Goal: Use online tool/utility: Utilize a website feature to perform a specific function

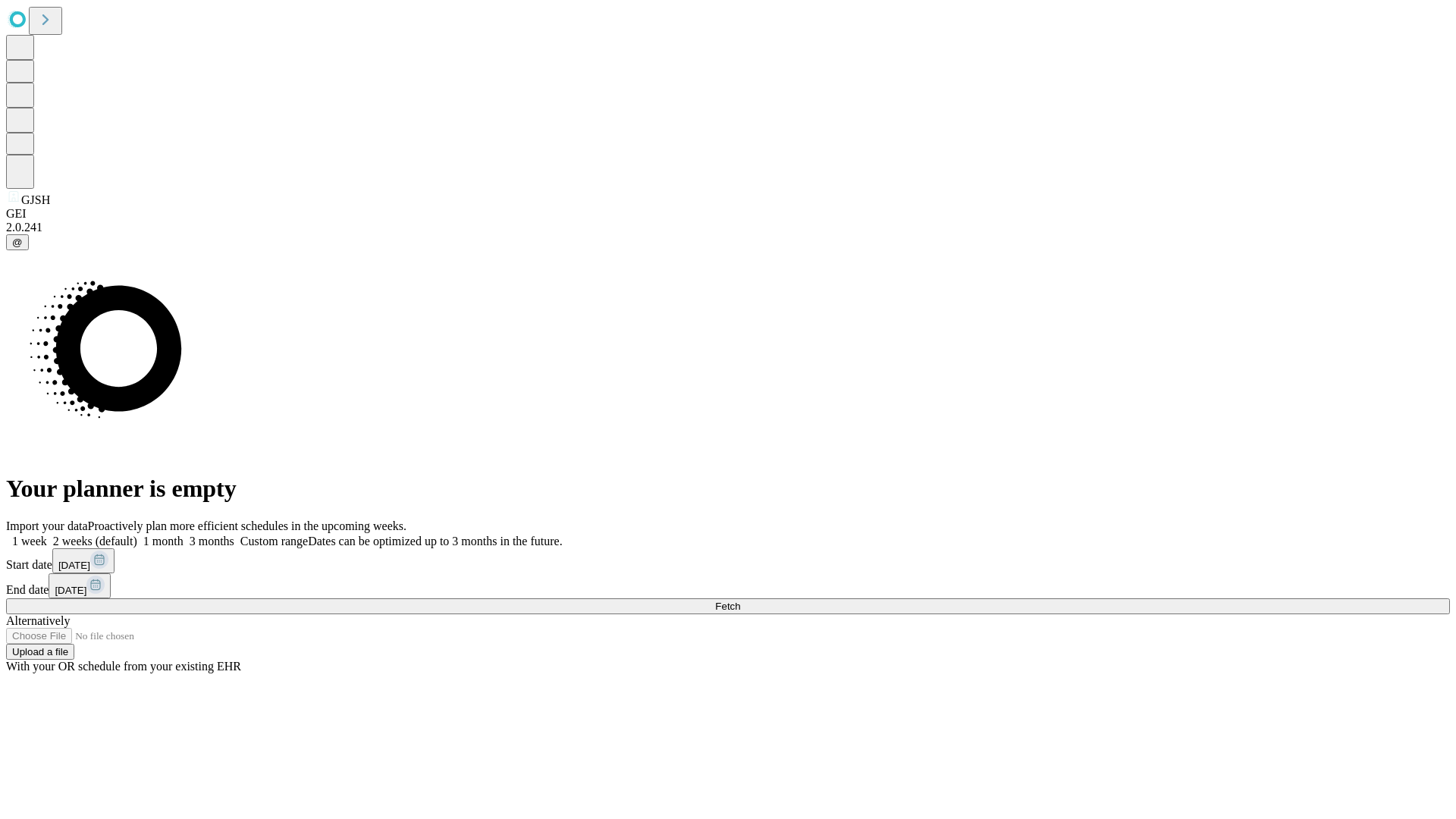
click at [740, 601] on span "Fetch" at bounding box center [728, 607] width 25 height 12
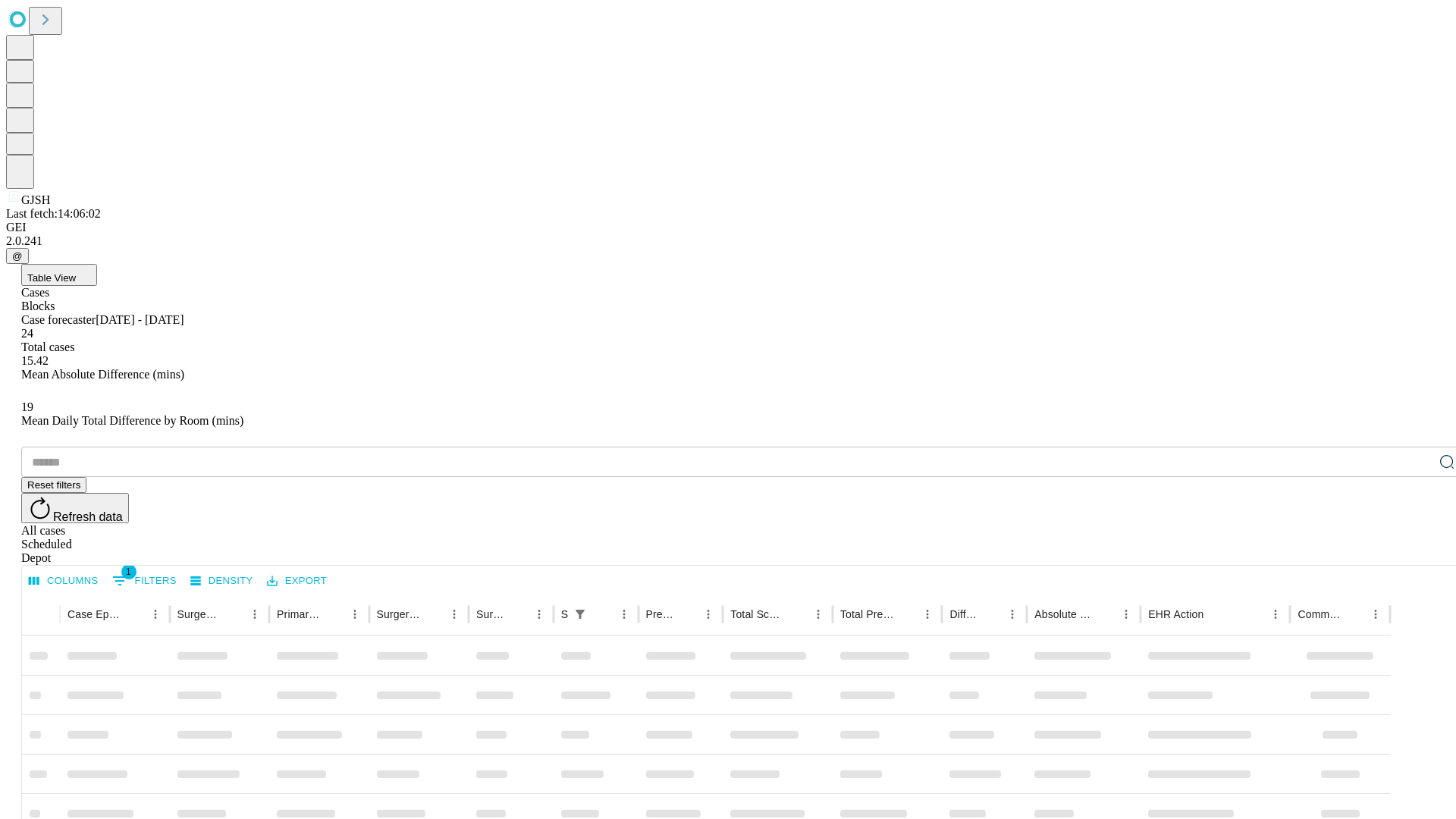
click at [76, 272] on span "Table View" at bounding box center [51, 278] width 49 height 12
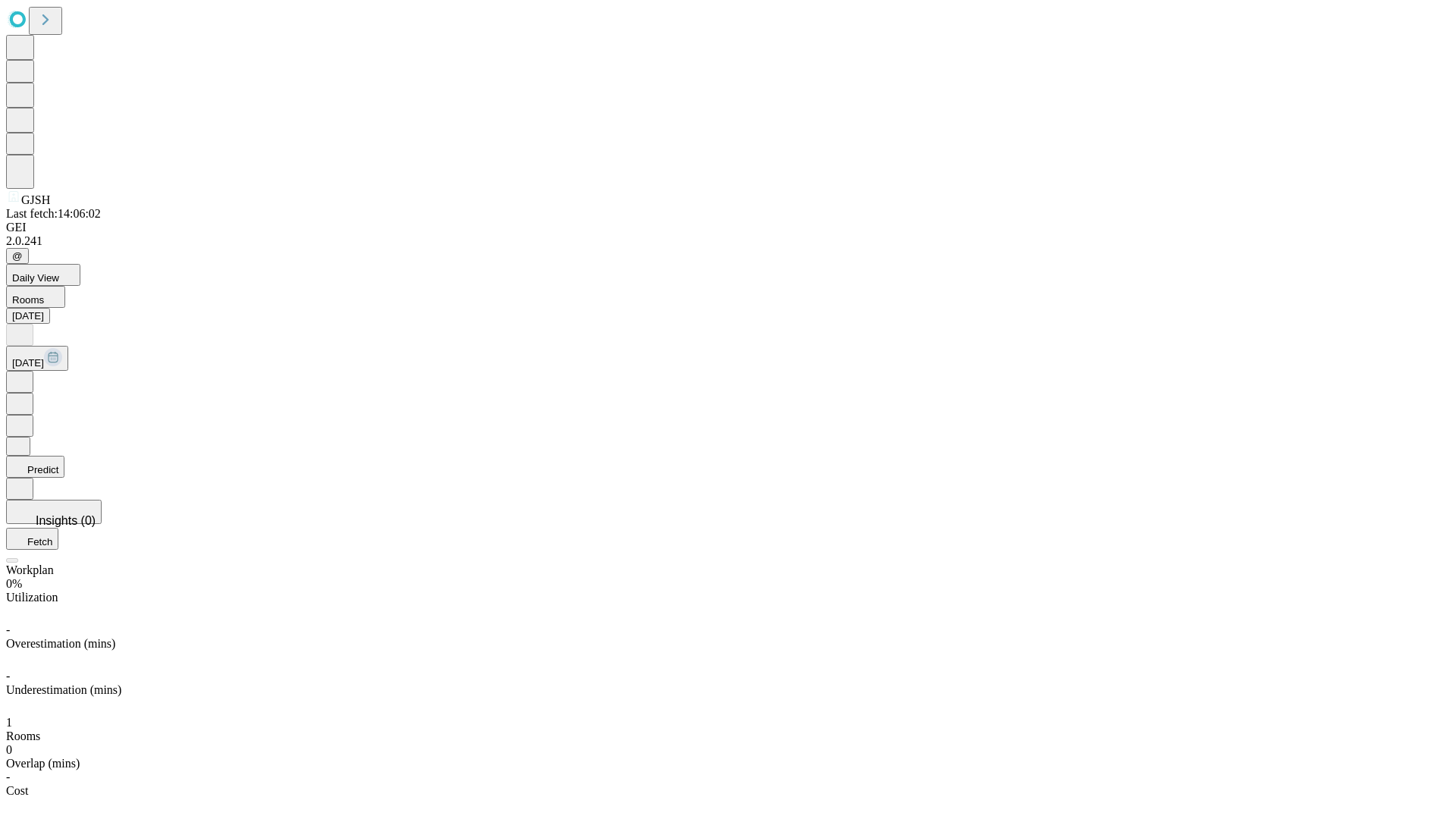
click at [64, 455] on button "Predict" at bounding box center [35, 466] width 59 height 22
